Goal: Task Accomplishment & Management: Complete application form

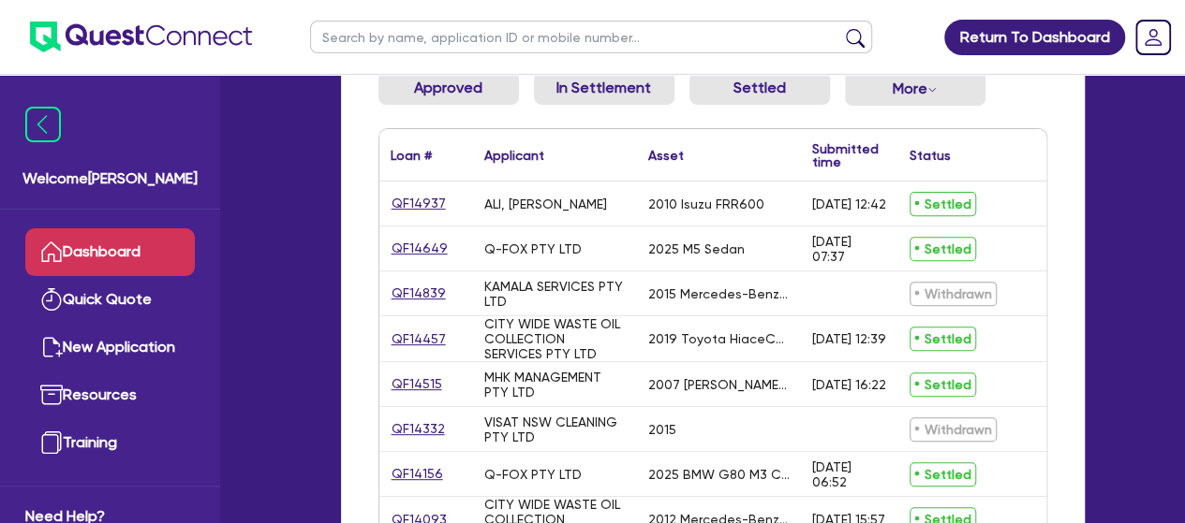
scroll to position [230, 0]
click at [745, 247] on div "2025 M5 Sedan" at bounding box center [719, 248] width 164 height 44
drag, startPoint x: 745, startPoint y: 247, endPoint x: 660, endPoint y: 248, distance: 85.2
click at [660, 248] on div "2025 M5 Sedan" at bounding box center [719, 248] width 164 height 44
click at [435, 241] on link "QF14649" at bounding box center [420, 248] width 58 height 22
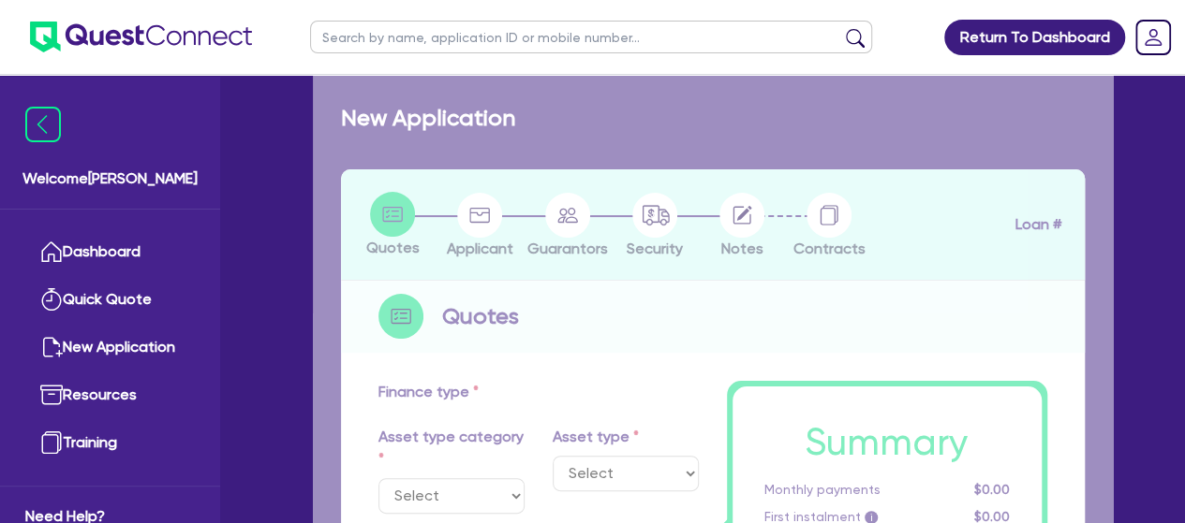
select select "CARS_AND_LIGHT_TRUCKS"
type input "2025"
type input "192,000.01"
type input "77,000"
type input "40"
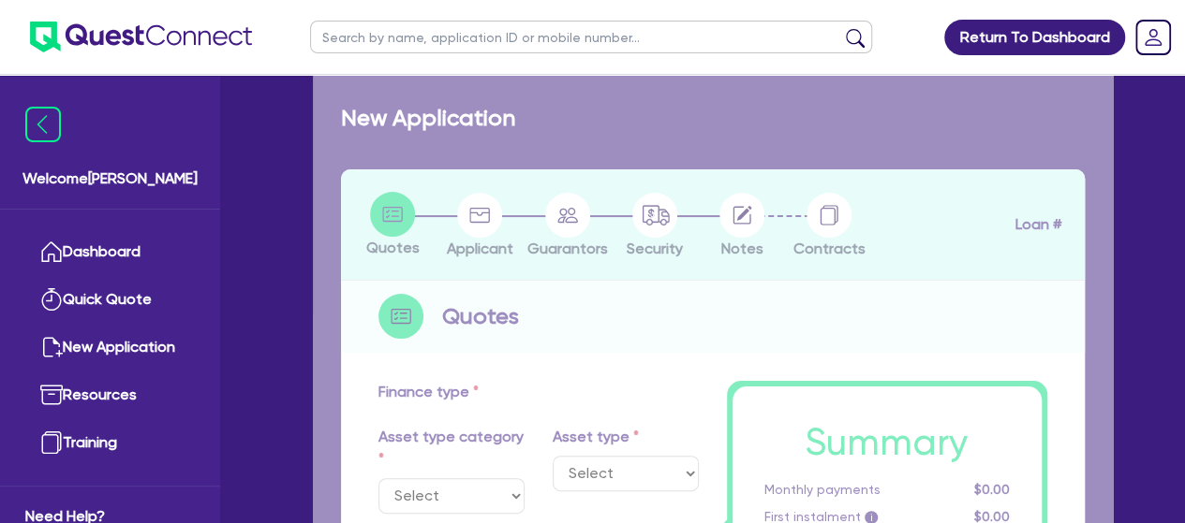
type input "76,800"
type input "4"
type input "4,600"
type input "17.95"
select select "PASSENGER_VEHICLES"
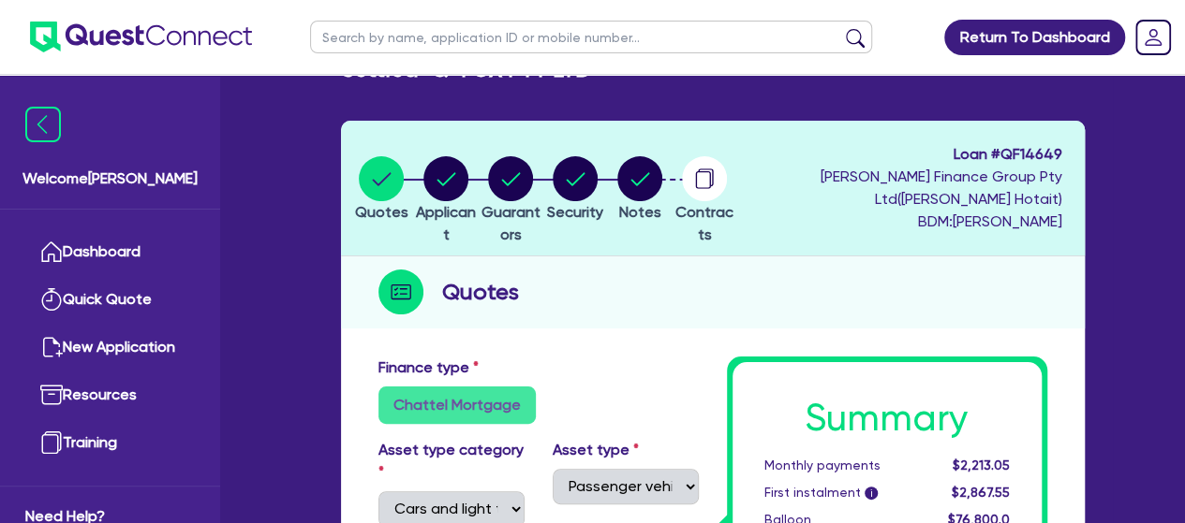
scroll to position [46, 0]
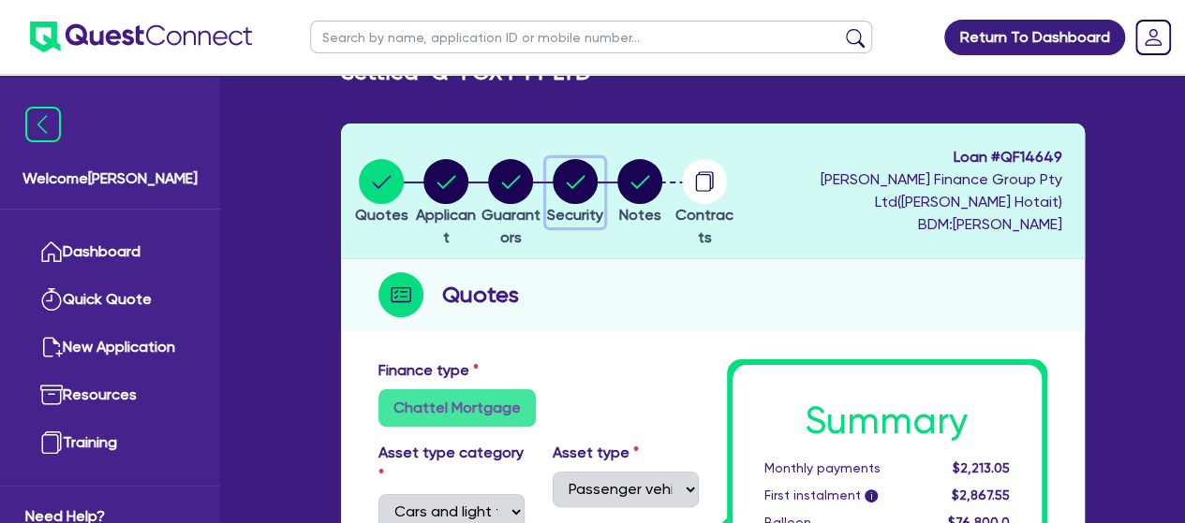
click at [597, 177] on circle "button" at bounding box center [575, 181] width 45 height 45
select select "CARS_AND_LIGHT_TRUCKS"
select select "PASSENGER_VEHICLES"
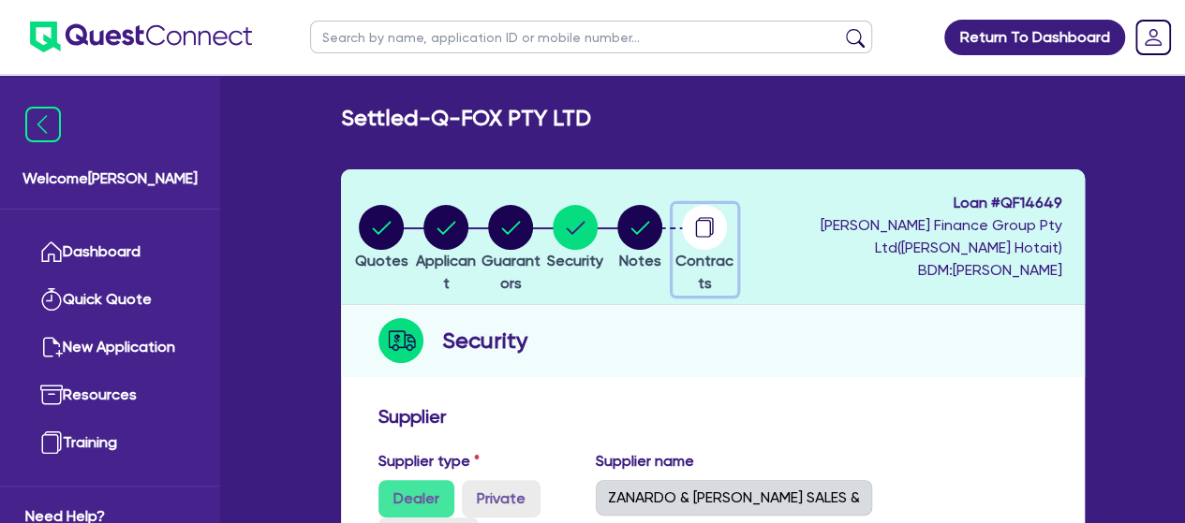
click at [727, 226] on circle "button" at bounding box center [704, 227] width 45 height 45
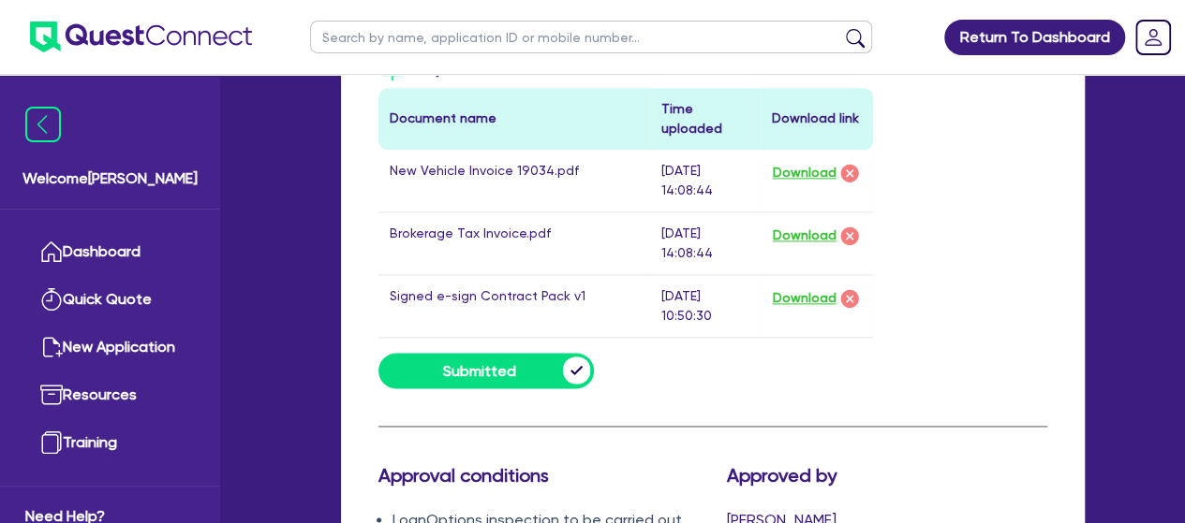
scroll to position [1126, 0]
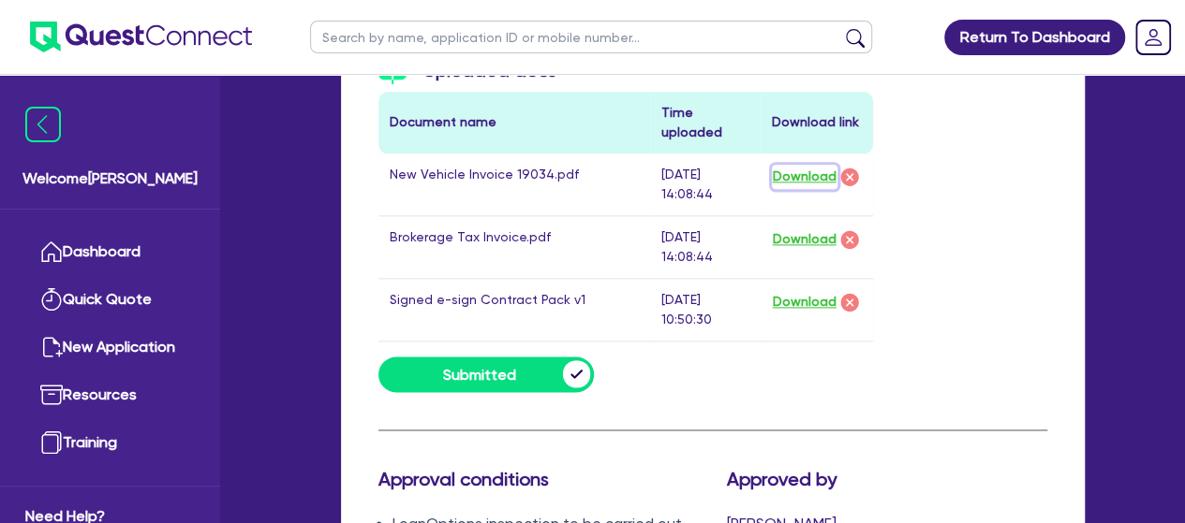
click at [818, 170] on button "Download" at bounding box center [805, 177] width 66 height 24
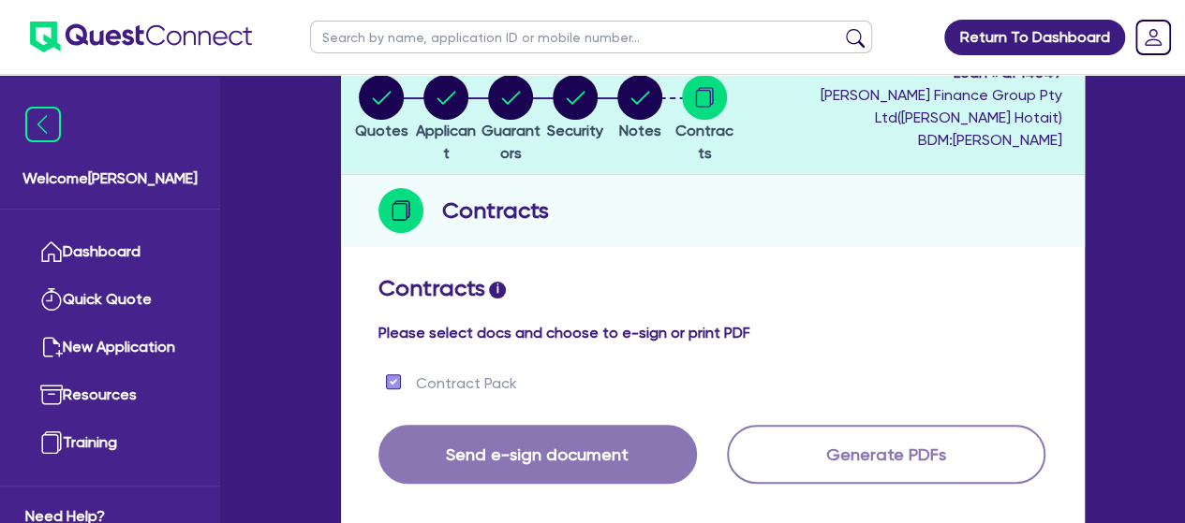
scroll to position [127, 0]
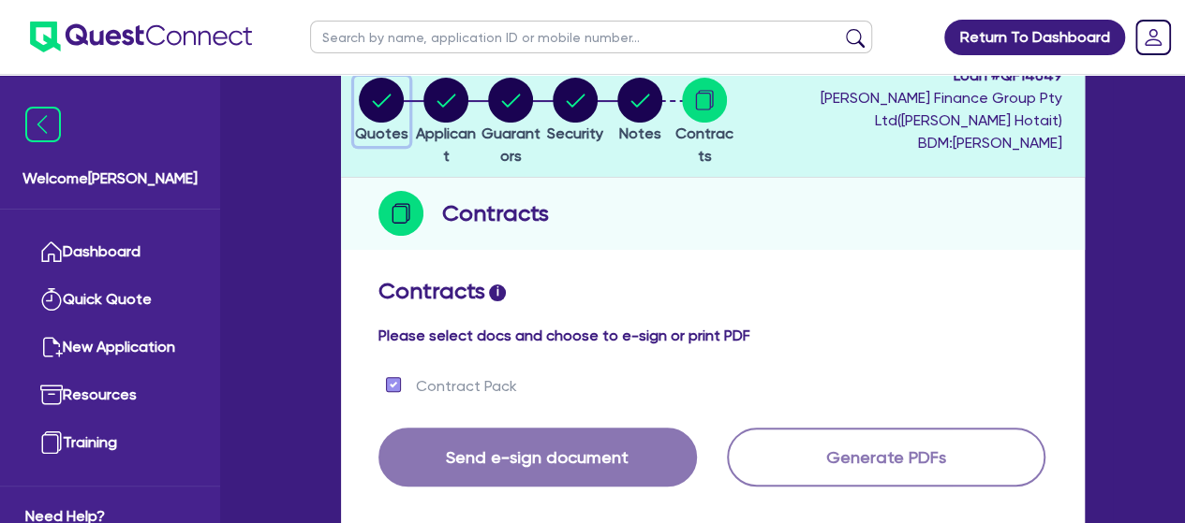
click at [383, 96] on circle "button" at bounding box center [381, 100] width 45 height 45
select select "CARS_AND_LIGHT_TRUCKS"
select select "PASSENGER_VEHICLES"
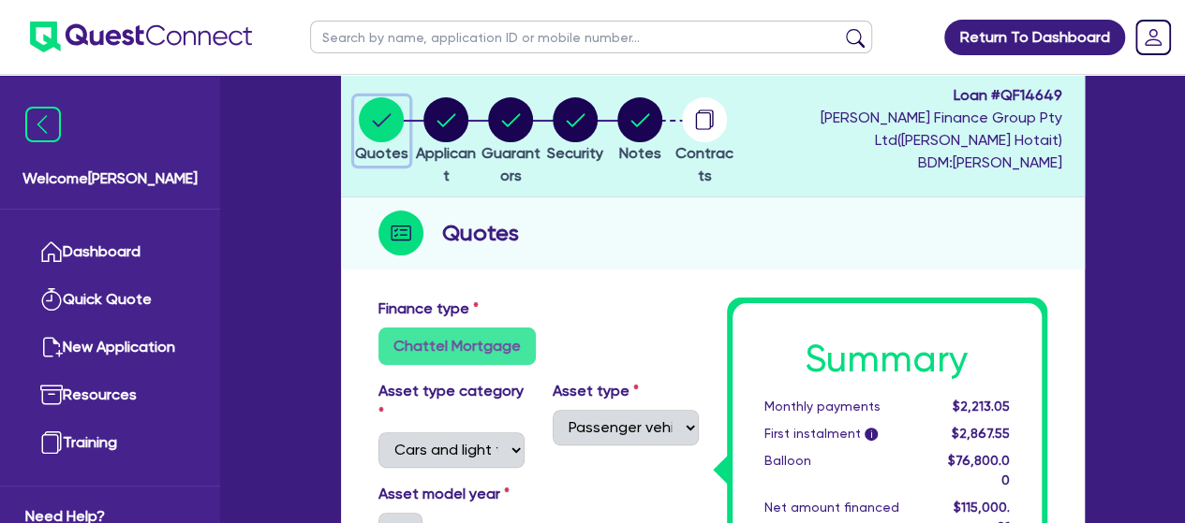
scroll to position [107, 0]
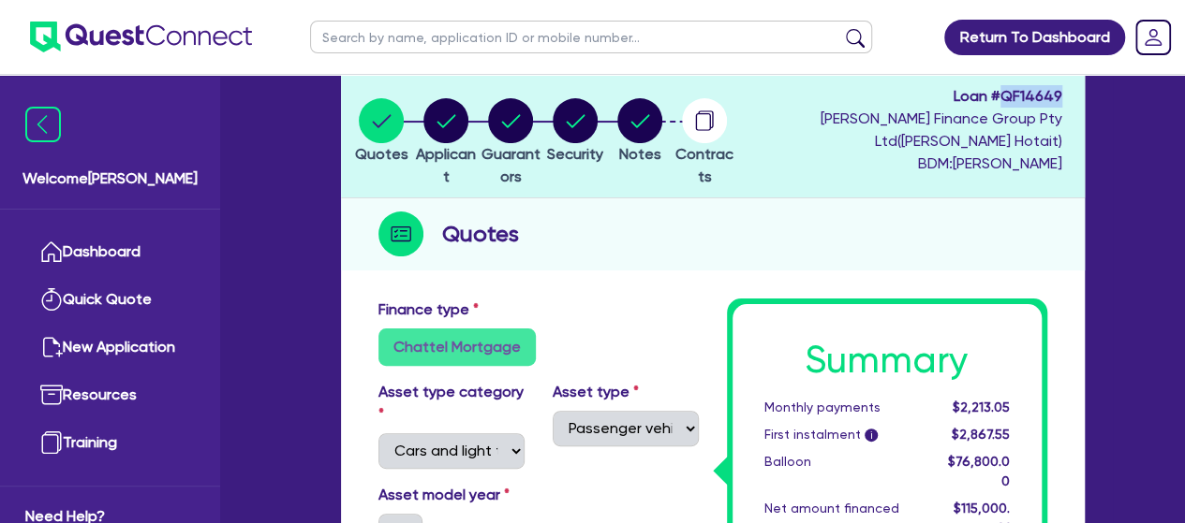
drag, startPoint x: 1060, startPoint y: 94, endPoint x: 1006, endPoint y: 99, distance: 54.6
click at [1006, 99] on span "Loan # QF14649" at bounding box center [902, 96] width 320 height 22
copy span "QF14649"
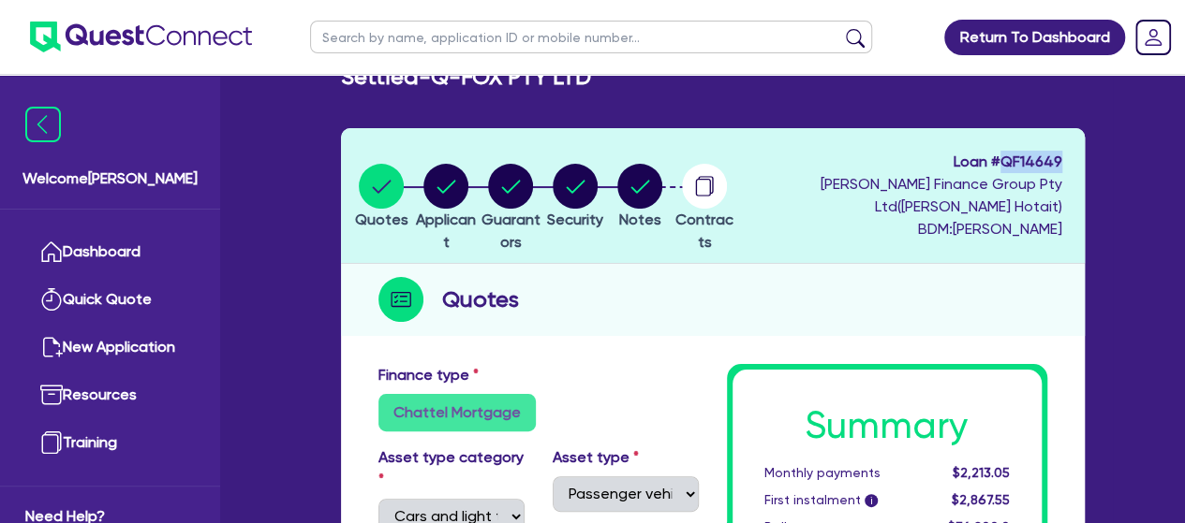
scroll to position [0, 0]
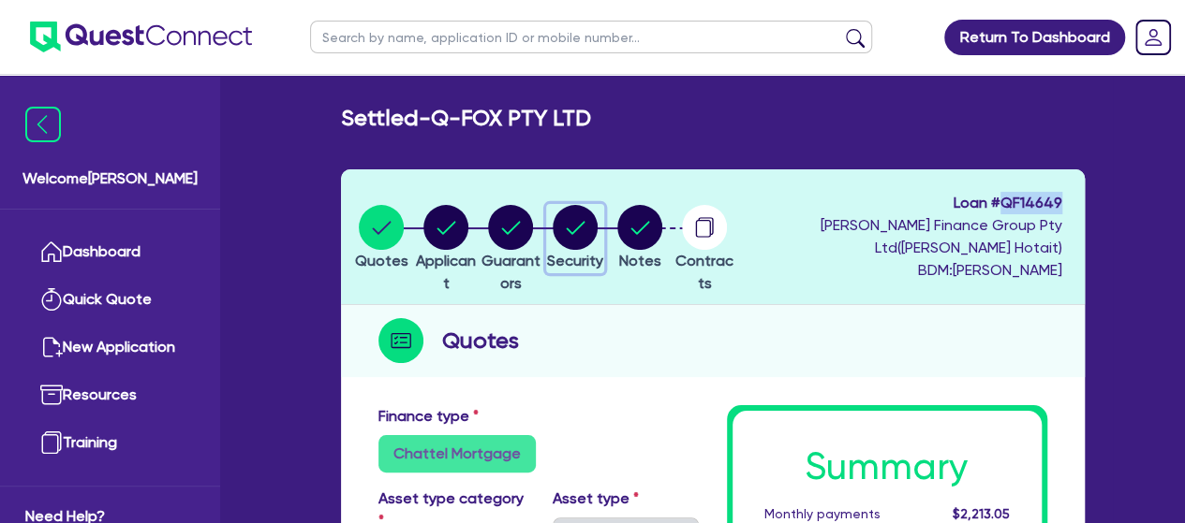
click at [597, 242] on circle "button" at bounding box center [575, 227] width 45 height 45
select select "CARS_AND_LIGHT_TRUCKS"
select select "PASSENGER_VEHICLES"
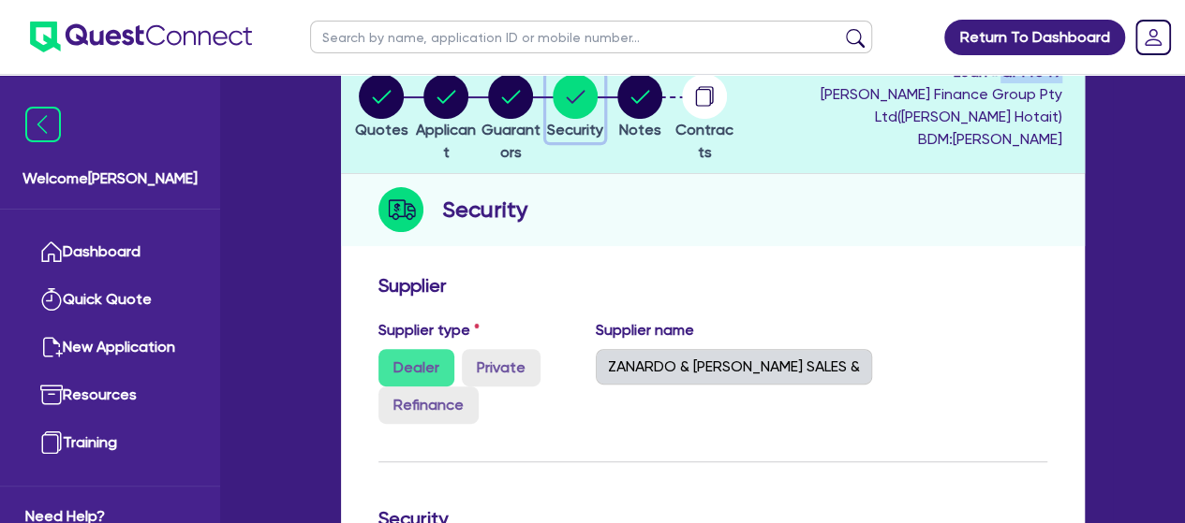
scroll to position [129, 0]
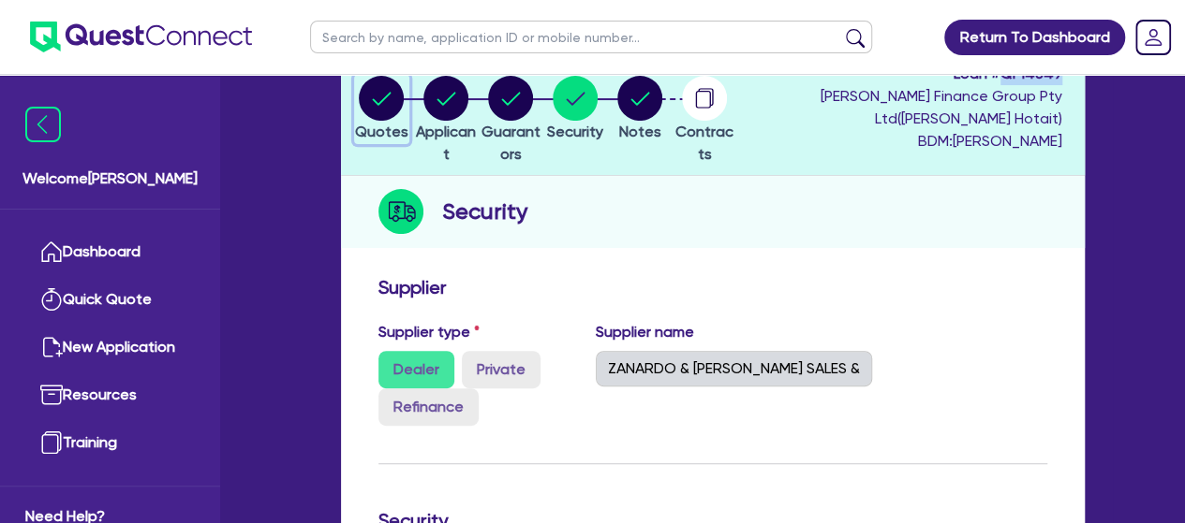
click at [378, 97] on circle "button" at bounding box center [381, 98] width 45 height 45
select select "CARS_AND_LIGHT_TRUCKS"
select select "PASSENGER_VEHICLES"
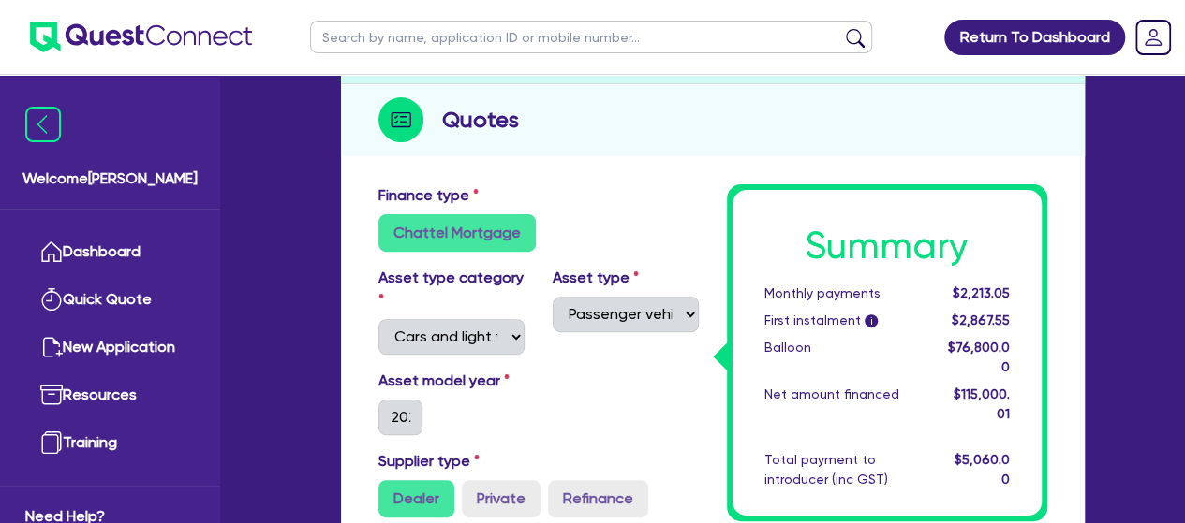
scroll to position [264, 0]
